Goal: Transaction & Acquisition: Purchase product/service

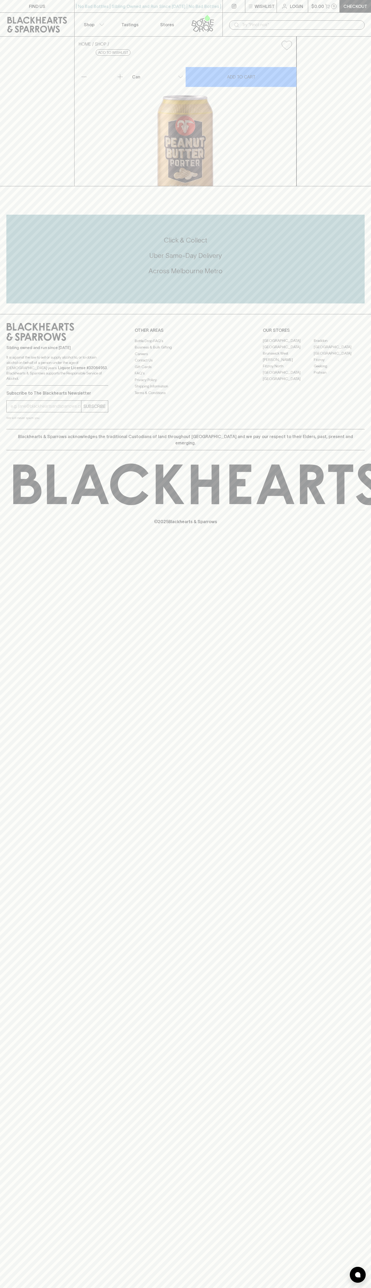
click at [224, 3] on link at bounding box center [234, 6] width 22 height 12
click at [350, 1154] on div "FIND US | No Bad Bottles | Sibling Owned and Run Since [DATE] | No Bad Bottles …" at bounding box center [185, 644] width 371 height 1288
click at [174, 1288] on html "FIND US | No Bad Bottles | Sibling Owned and Run Since [DATE] | No Bad Bottles …" at bounding box center [185, 644] width 371 height 1288
click at [5, 331] on div "FIND US | No Bad Bottles | Sibling Owned and Run Since [DATE] | No Bad Bottles …" at bounding box center [185, 644] width 371 height 1288
